Goal: Download file/media

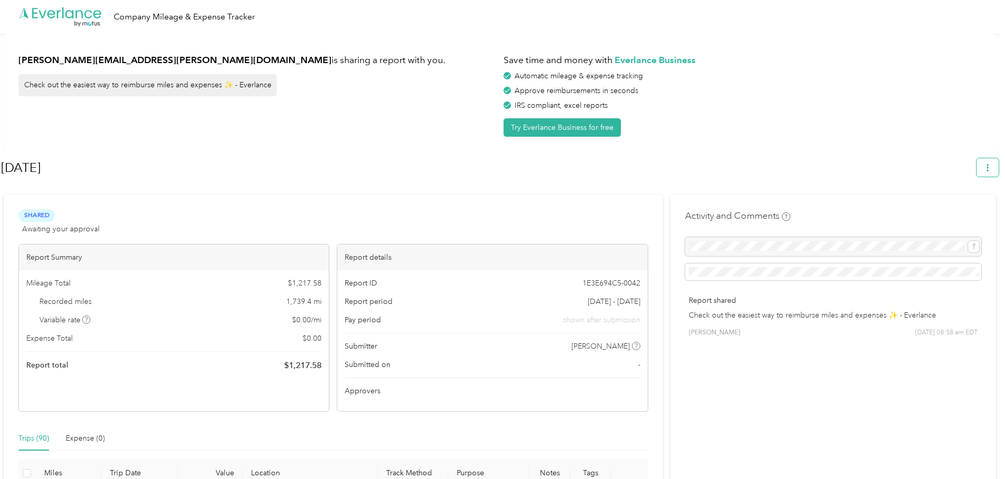
click at [992, 171] on icon "button" at bounding box center [987, 167] width 7 height 7
click at [955, 212] on span "Download" at bounding box center [963, 217] width 35 height 11
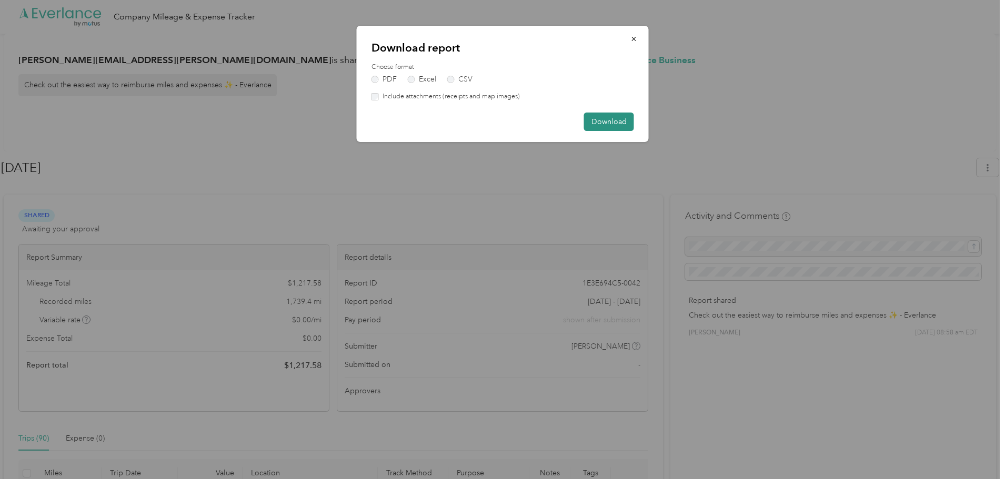
click at [605, 125] on button "Download" at bounding box center [609, 122] width 50 height 18
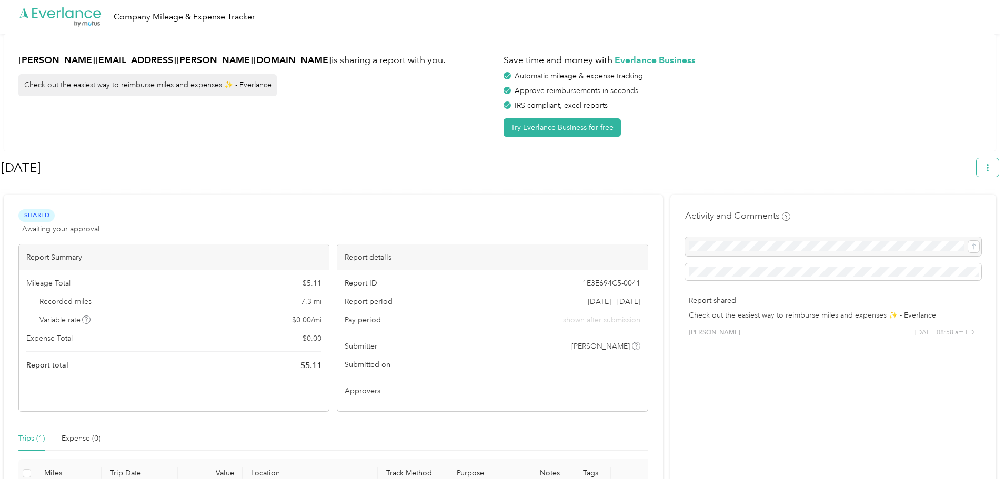
click at [989, 167] on icon "button" at bounding box center [988, 167] width 2 height 7
click at [968, 212] on span "Download" at bounding box center [963, 217] width 35 height 11
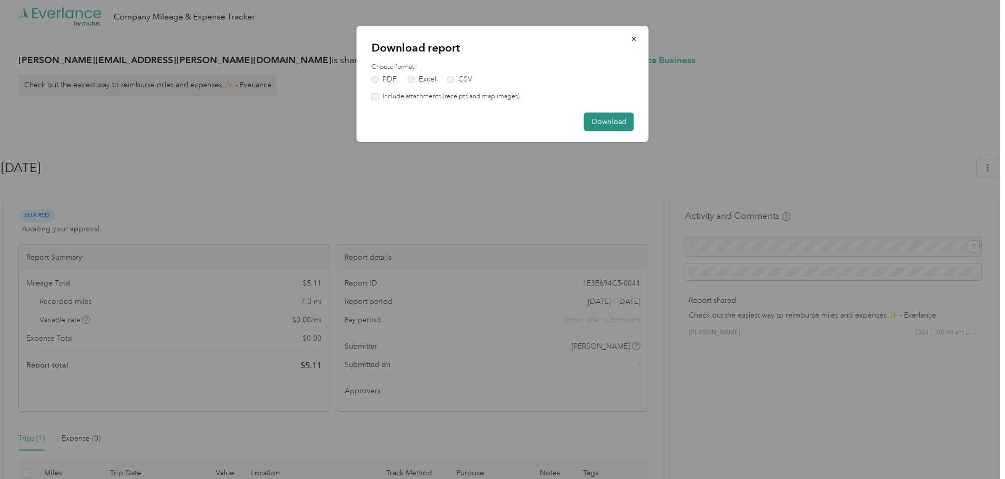
click at [621, 125] on button "Download" at bounding box center [609, 122] width 50 height 18
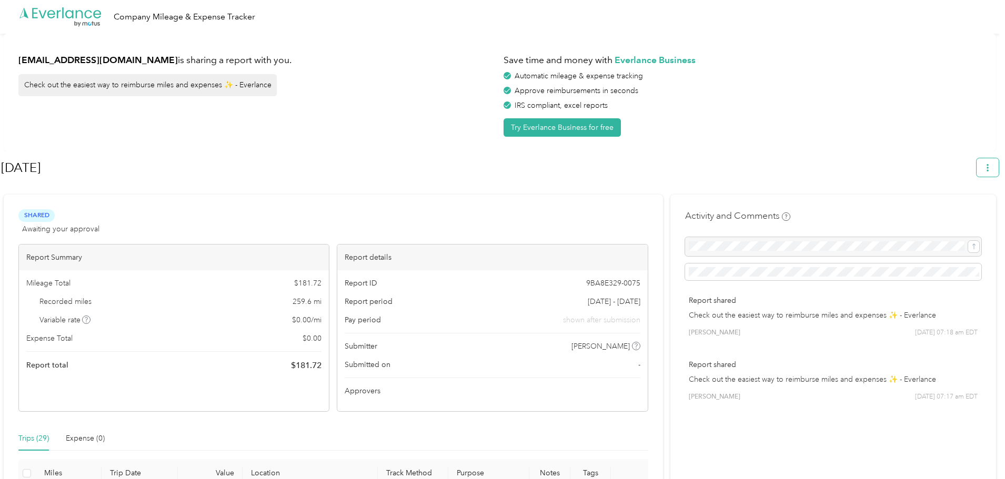
click at [990, 163] on span "button" at bounding box center [987, 167] width 7 height 9
click at [971, 212] on span "Download" at bounding box center [963, 217] width 35 height 11
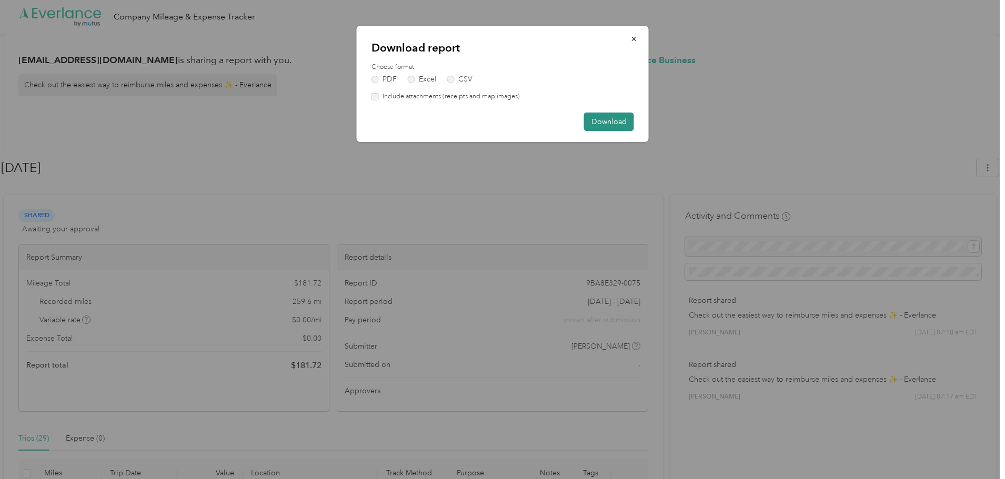
click at [613, 119] on button "Download" at bounding box center [609, 122] width 50 height 18
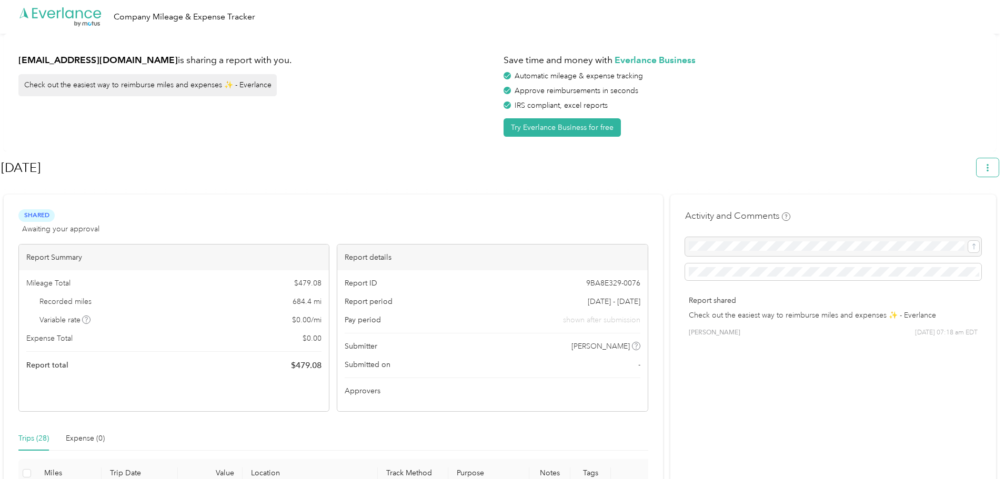
click at [992, 169] on icon "button" at bounding box center [987, 167] width 7 height 7
click at [967, 212] on span "Download" at bounding box center [963, 217] width 35 height 11
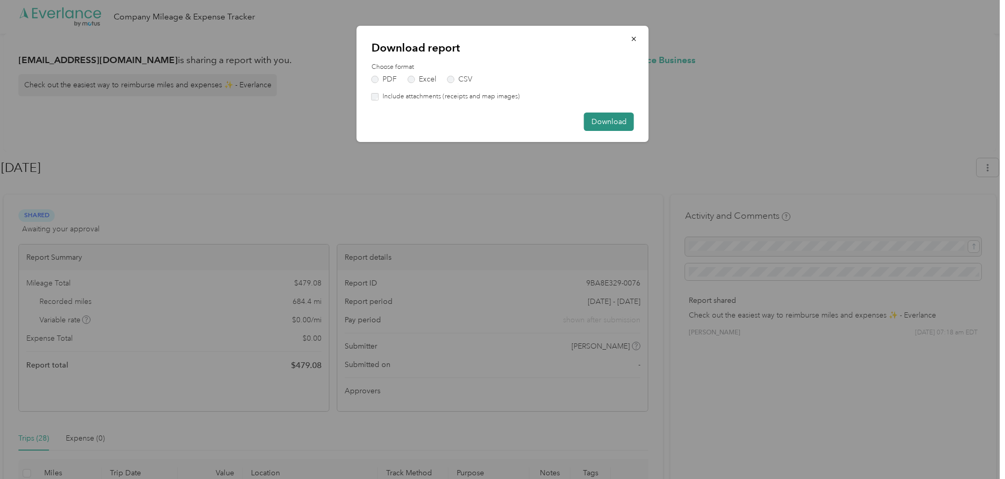
click at [607, 119] on button "Download" at bounding box center [609, 122] width 50 height 18
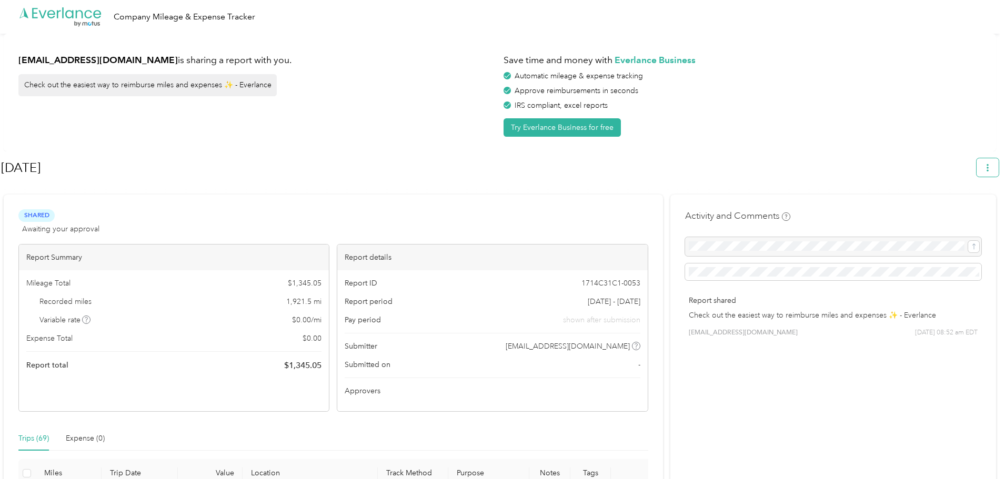
click at [991, 172] on icon "button" at bounding box center [987, 167] width 7 height 7
click at [967, 212] on span "Download" at bounding box center [963, 217] width 35 height 11
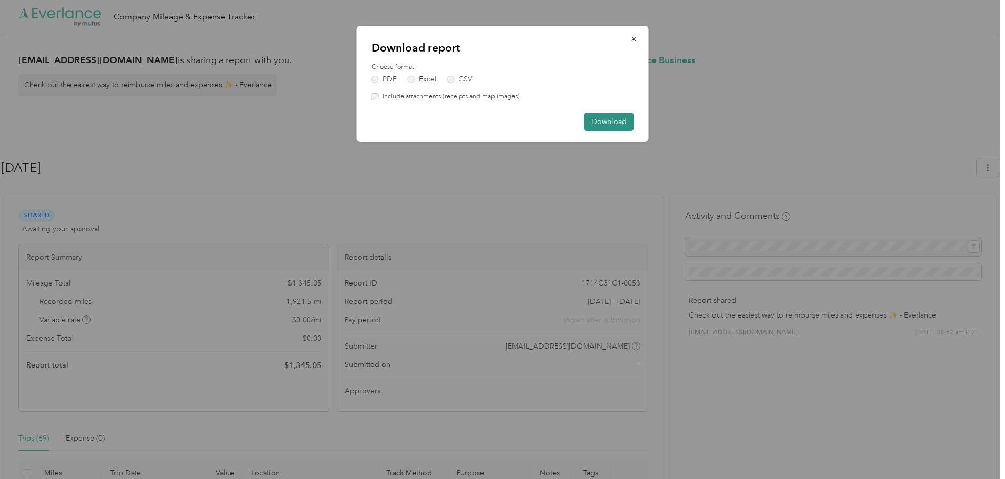
click at [591, 119] on button "Download" at bounding box center [609, 122] width 50 height 18
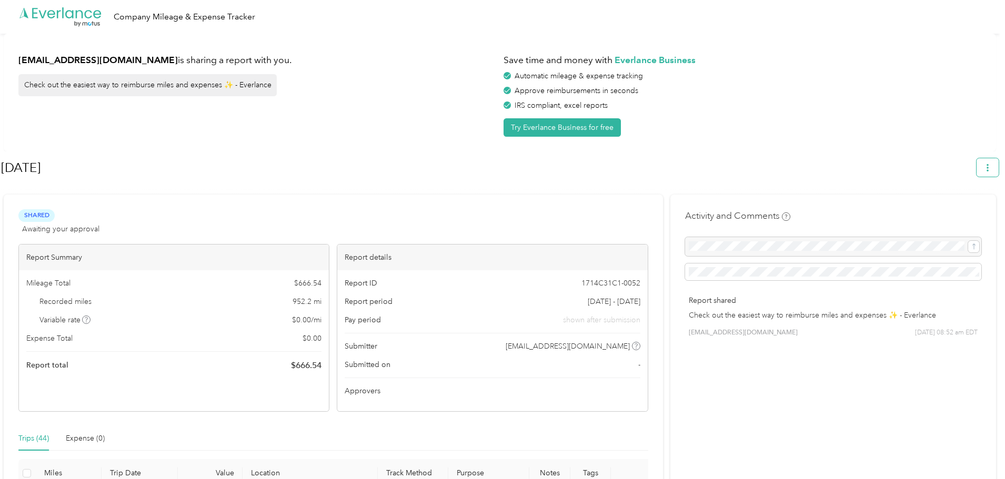
click at [992, 162] on button "button" at bounding box center [988, 167] width 22 height 18
click at [972, 208] on li "Download" at bounding box center [963, 217] width 73 height 18
click at [950, 212] on span "Download" at bounding box center [963, 217] width 35 height 11
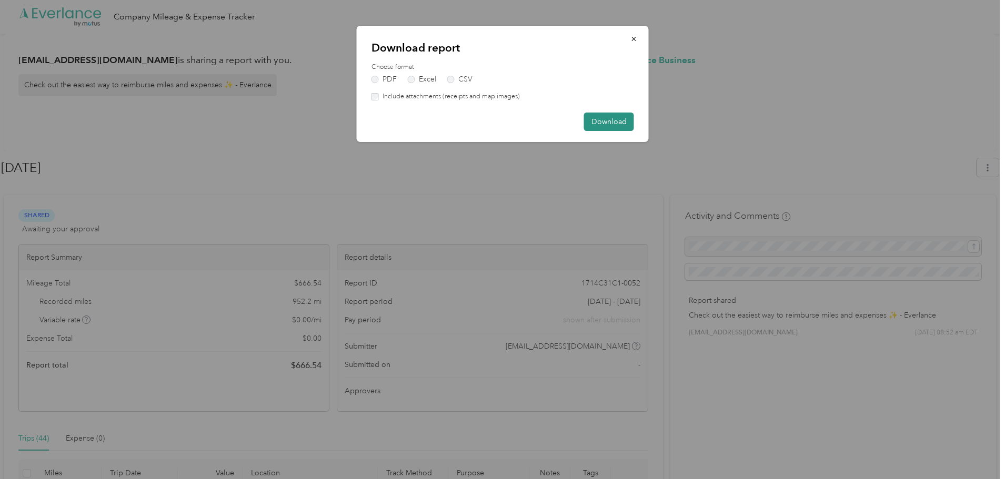
click at [591, 116] on button "Download" at bounding box center [609, 122] width 50 height 18
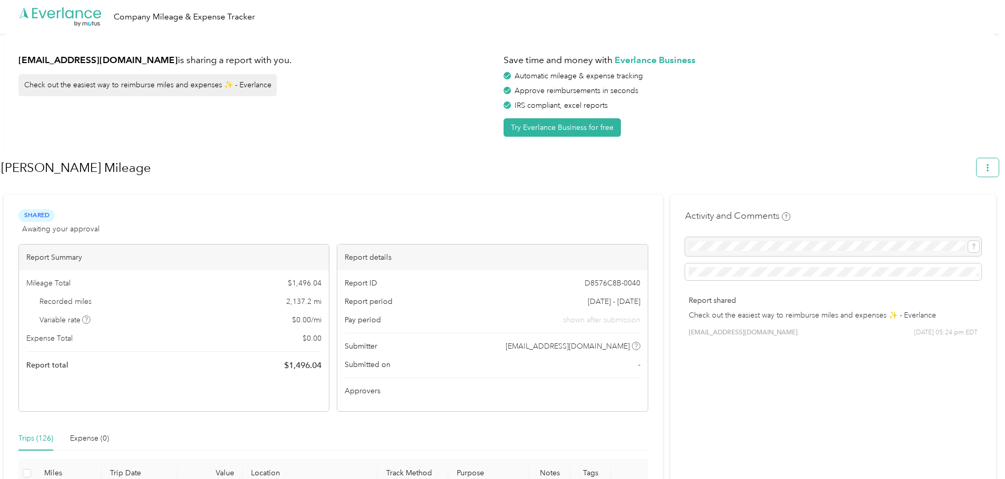
click at [988, 166] on button "button" at bounding box center [988, 167] width 22 height 18
click at [970, 212] on span "Download" at bounding box center [963, 217] width 35 height 11
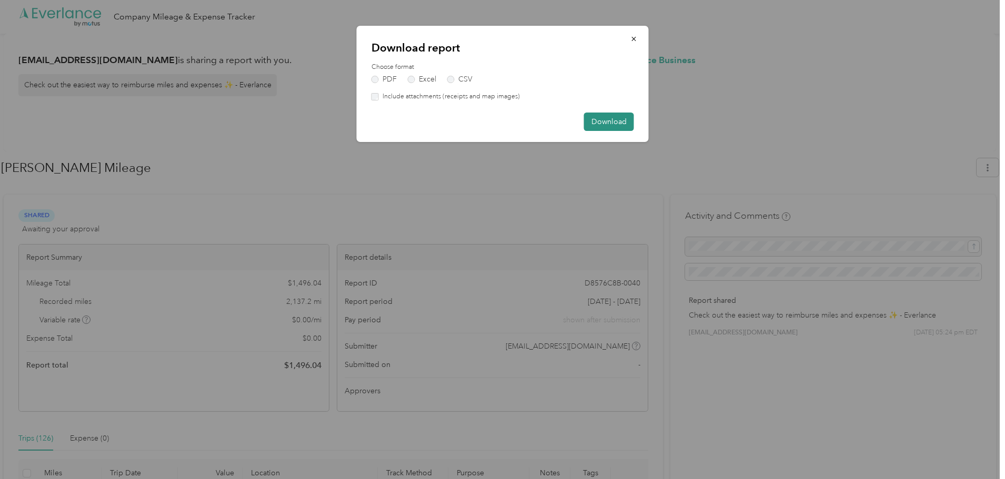
click at [591, 118] on button "Download" at bounding box center [609, 122] width 50 height 18
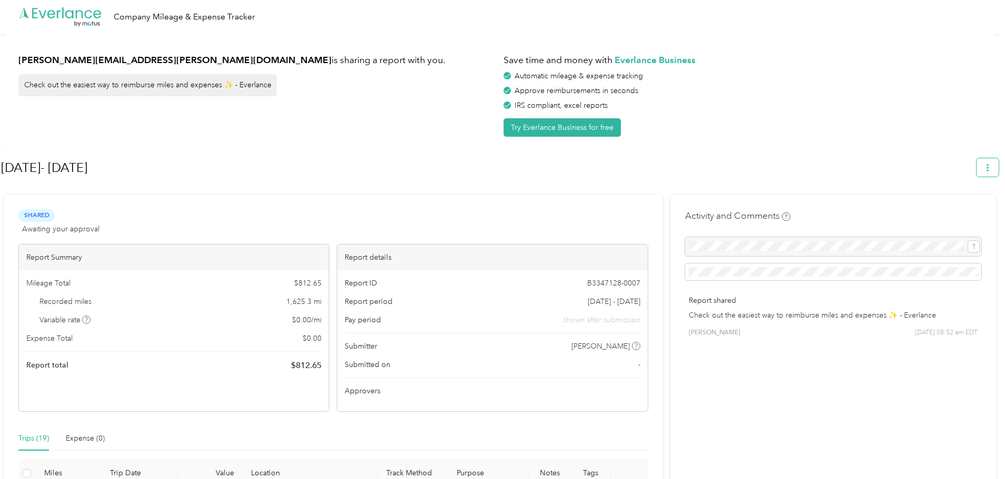
click at [985, 168] on button "button" at bounding box center [988, 167] width 22 height 18
click at [966, 208] on li "Download" at bounding box center [963, 217] width 73 height 18
click at [957, 212] on span "Download" at bounding box center [963, 217] width 35 height 11
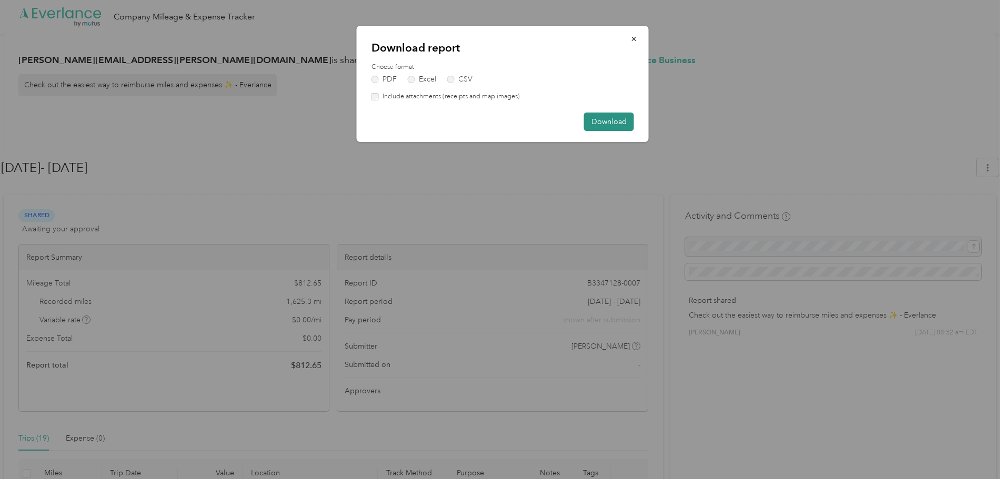
click at [601, 119] on button "Download" at bounding box center [609, 122] width 50 height 18
